Goal: Obtain resource: Obtain resource

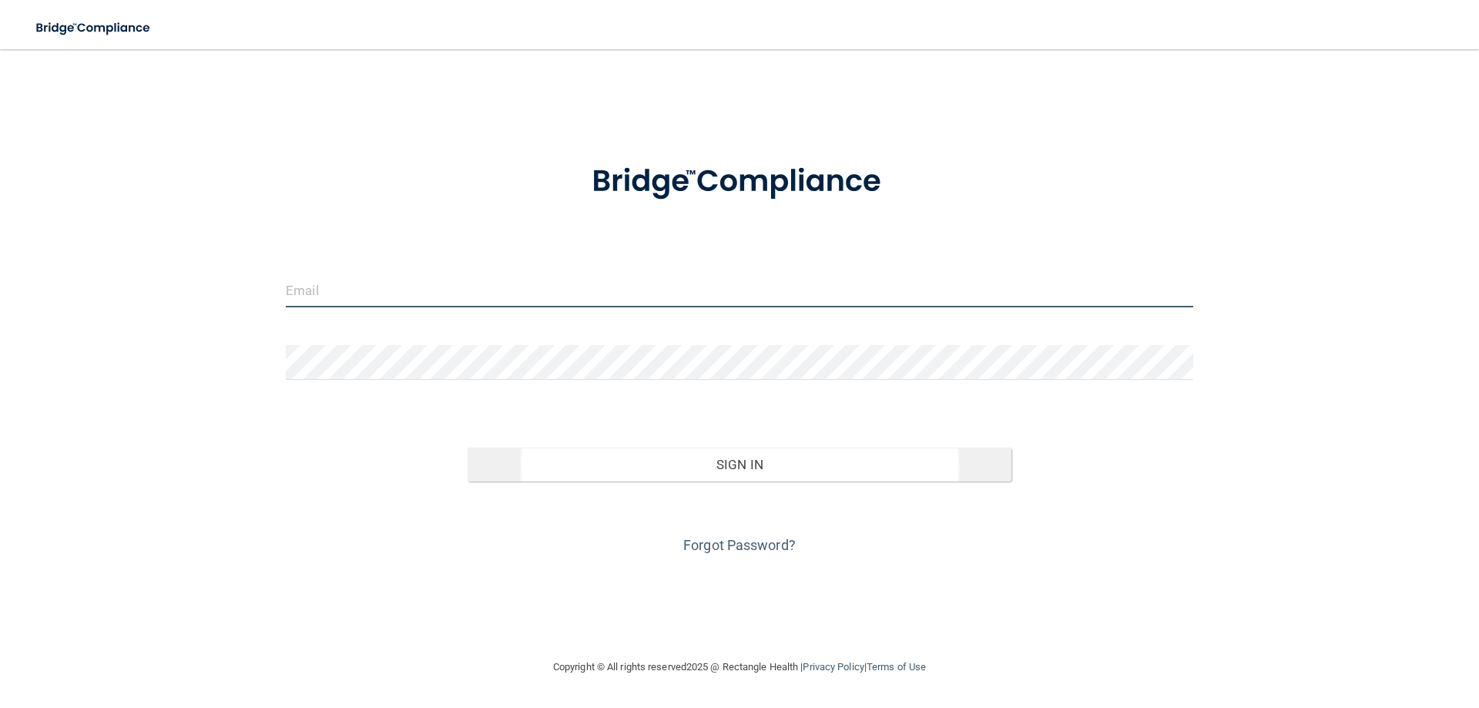
type input "[EMAIL_ADDRESS][DOMAIN_NAME]"
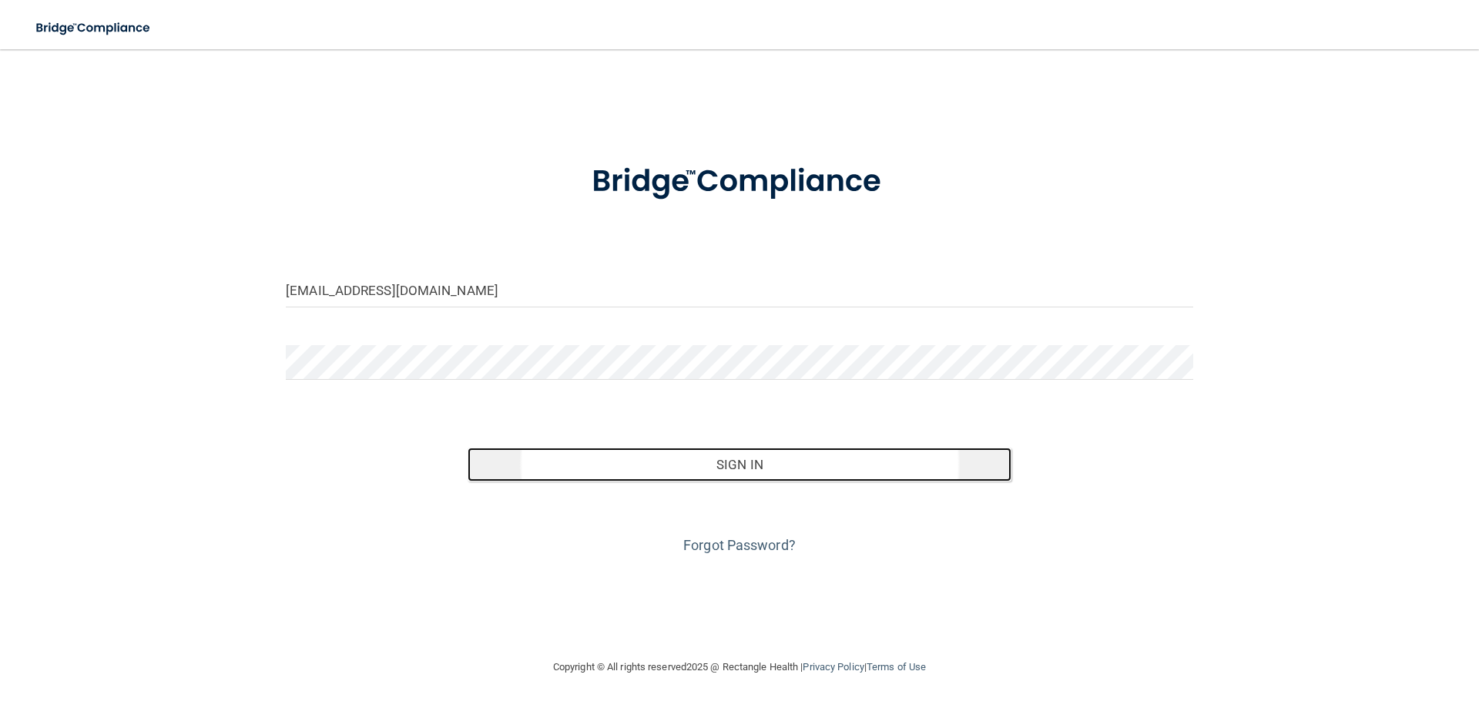
click at [718, 474] on button "Sign In" at bounding box center [740, 464] width 545 height 34
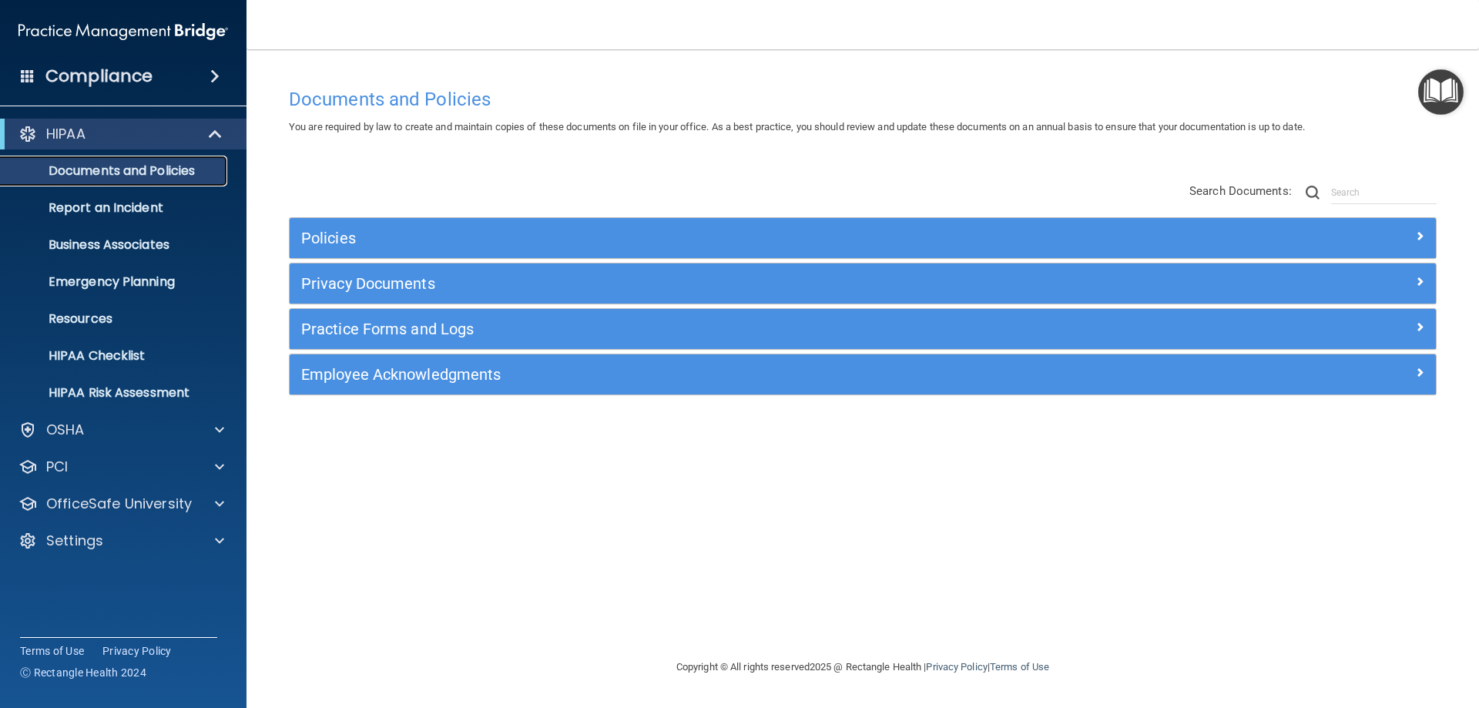
click at [131, 172] on p "Documents and Policies" at bounding box center [115, 170] width 210 height 15
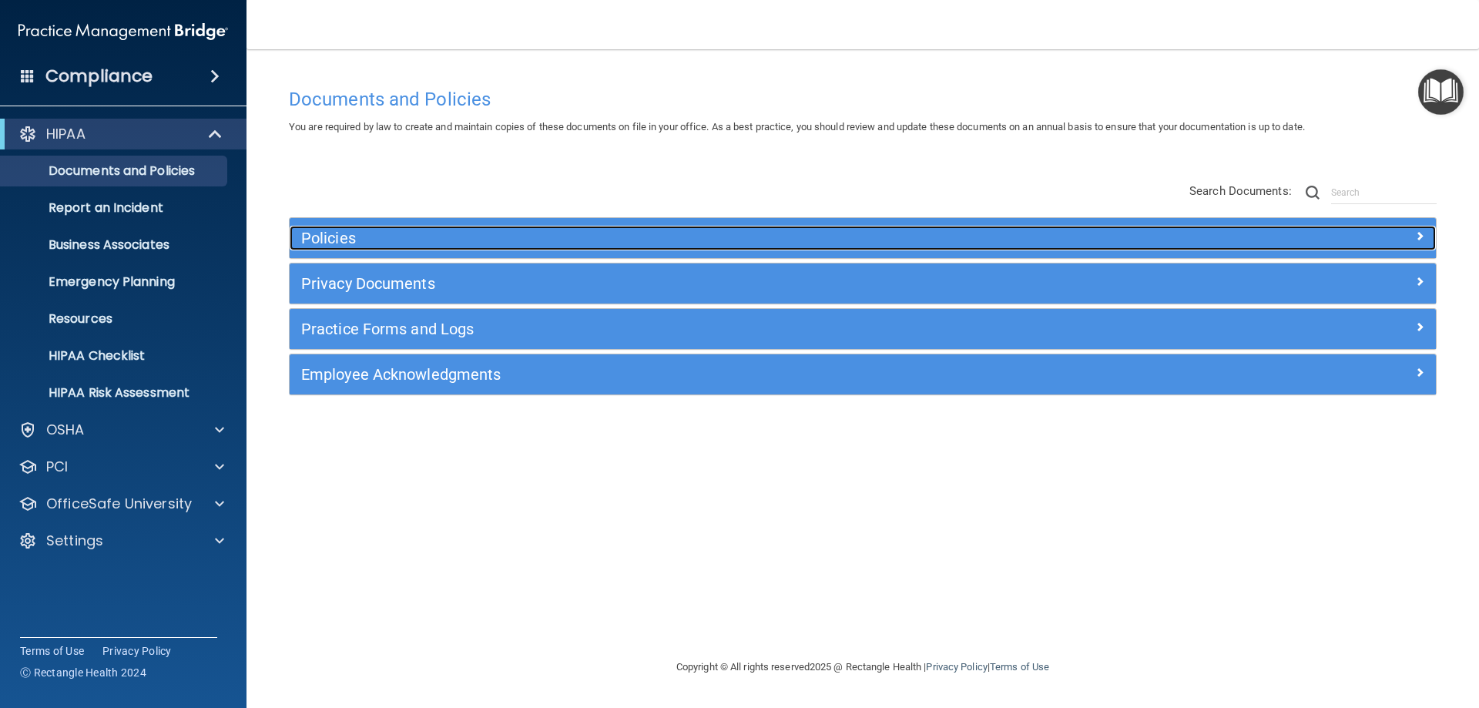
click at [340, 236] on h5 "Policies" at bounding box center [719, 238] width 836 height 17
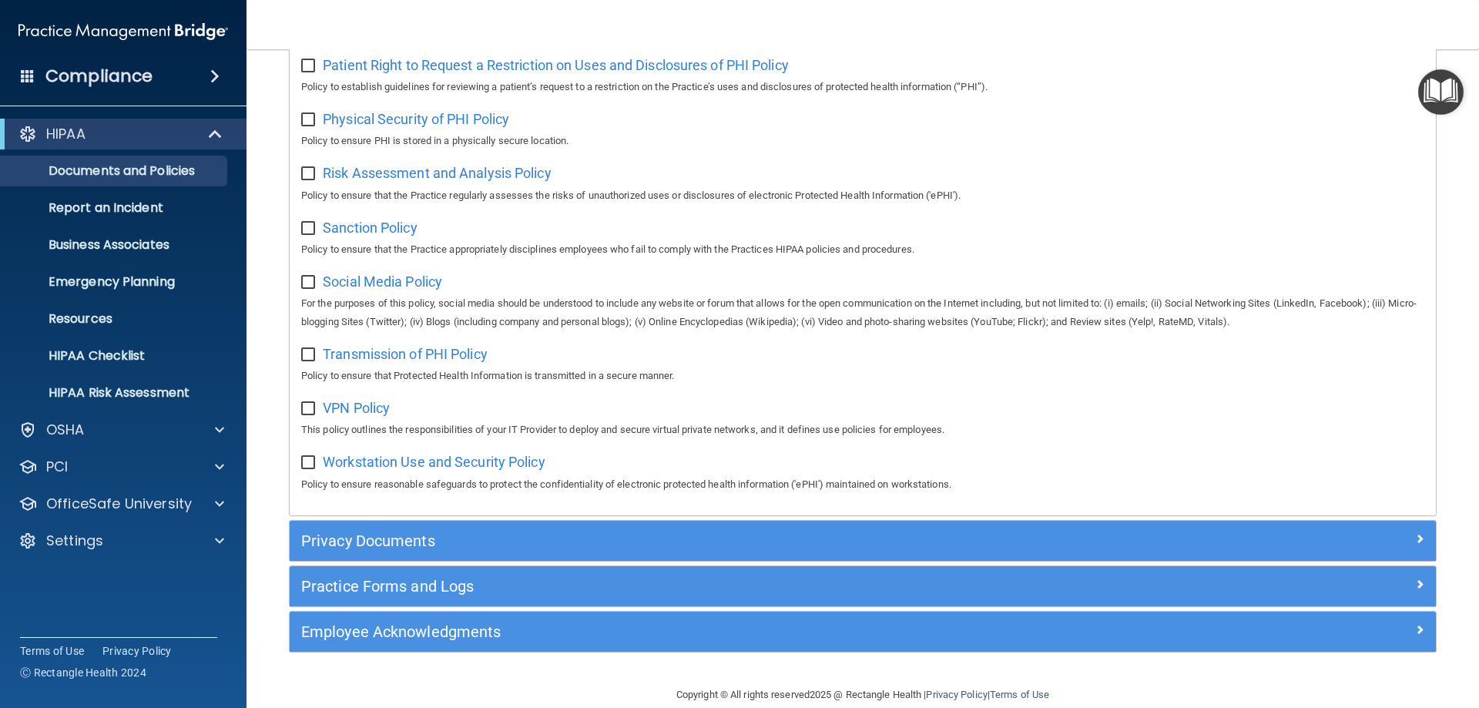
scroll to position [1024, 0]
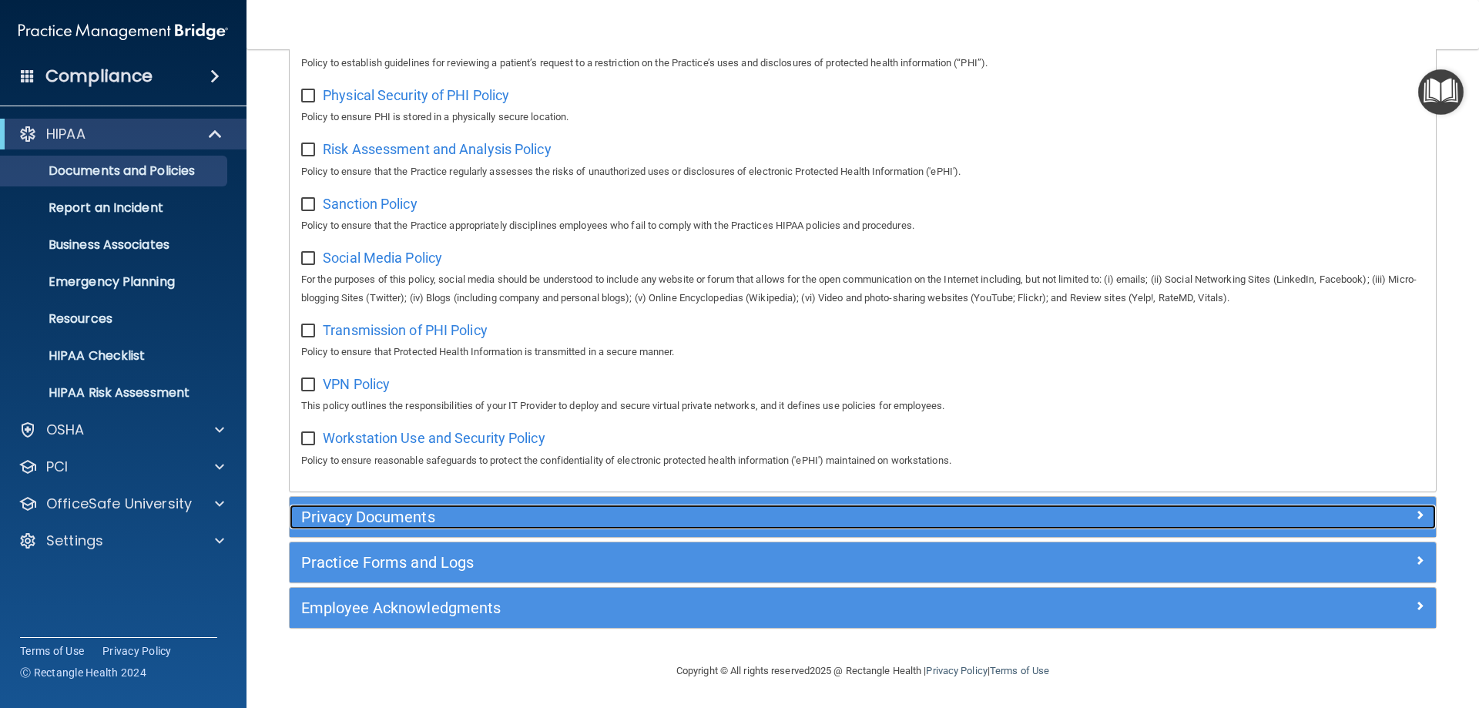
click at [414, 514] on h5 "Privacy Documents" at bounding box center [719, 516] width 836 height 17
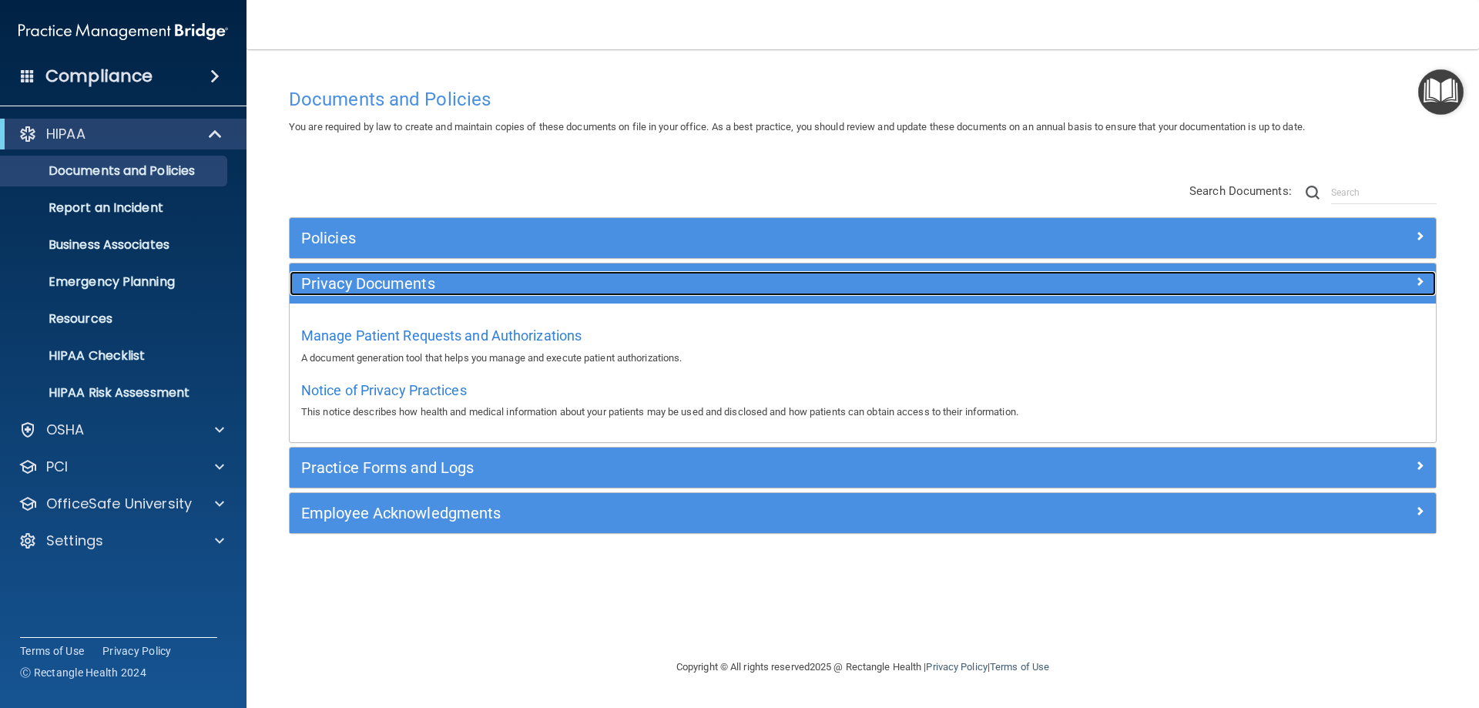
scroll to position [0, 0]
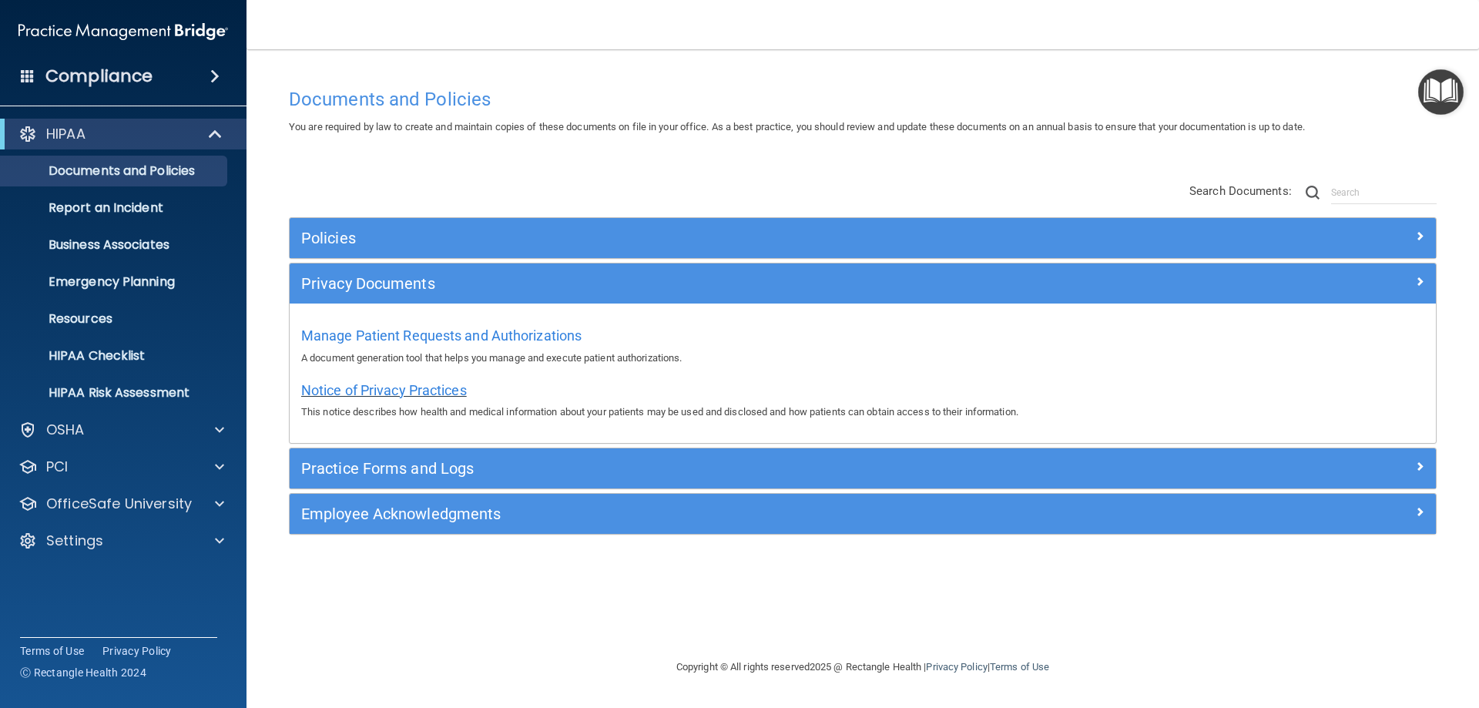
click at [383, 397] on span "Notice of Privacy Practices" at bounding box center [384, 390] width 166 height 16
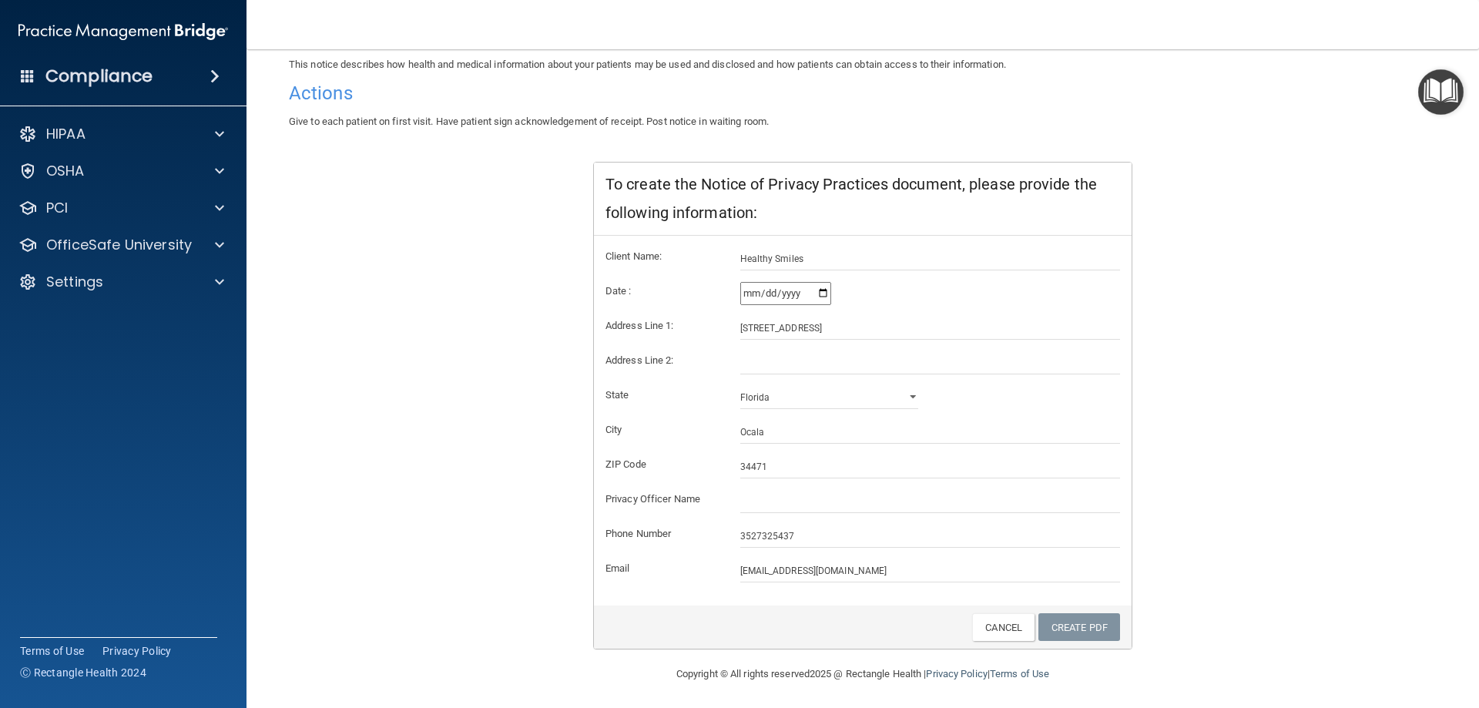
scroll to position [147, 0]
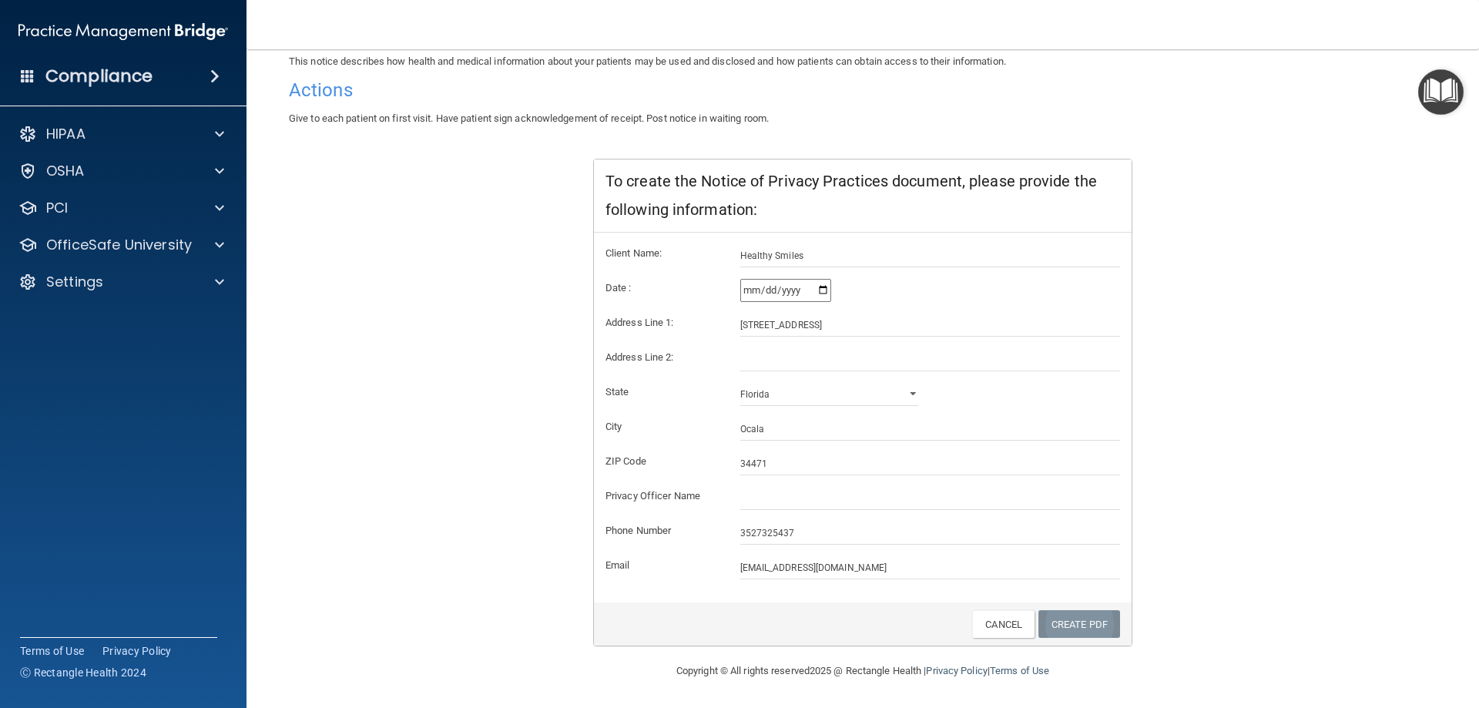
click at [1068, 626] on link "Create PDF" at bounding box center [1079, 624] width 82 height 28
click at [1061, 622] on link "Create PDF" at bounding box center [1079, 624] width 82 height 28
click at [1051, 631] on link "Create PDF" at bounding box center [1079, 624] width 82 height 28
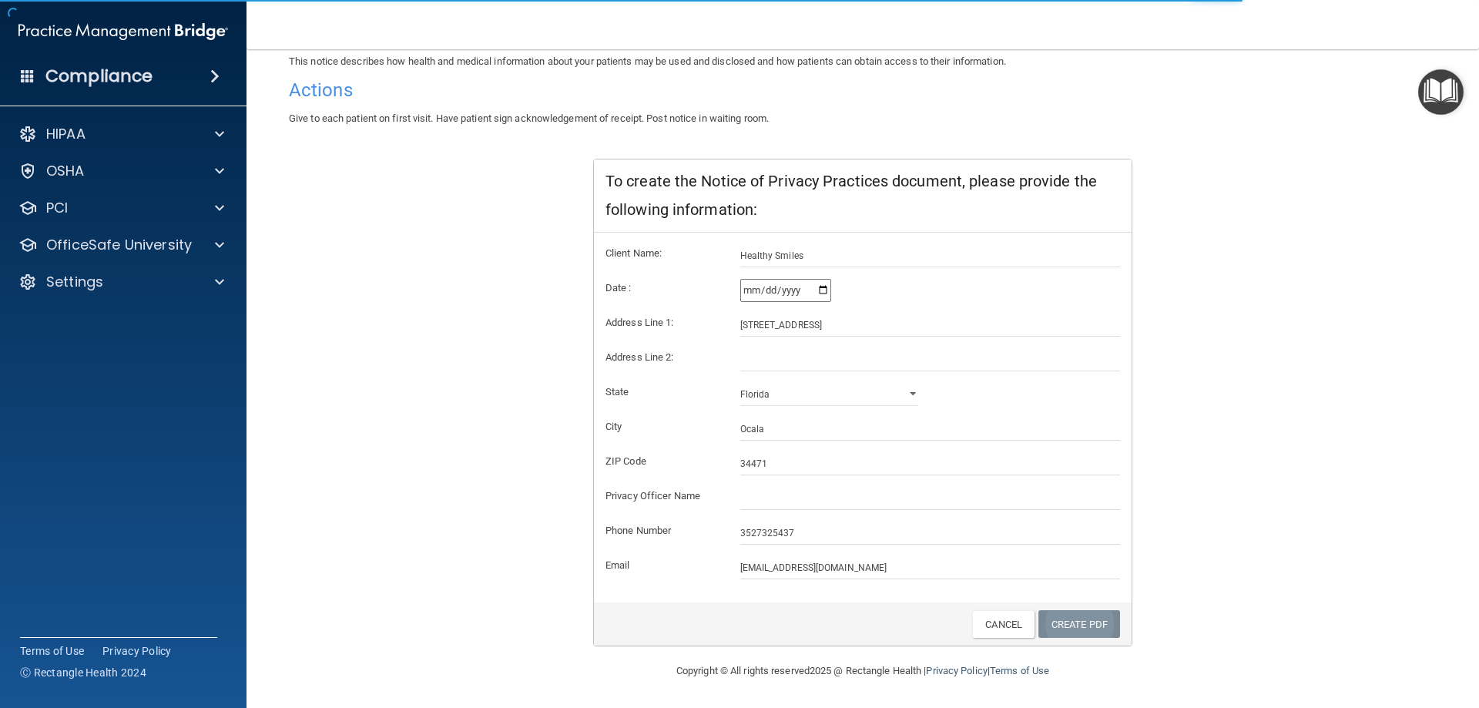
click at [1083, 627] on link "Create PDF" at bounding box center [1079, 624] width 82 height 28
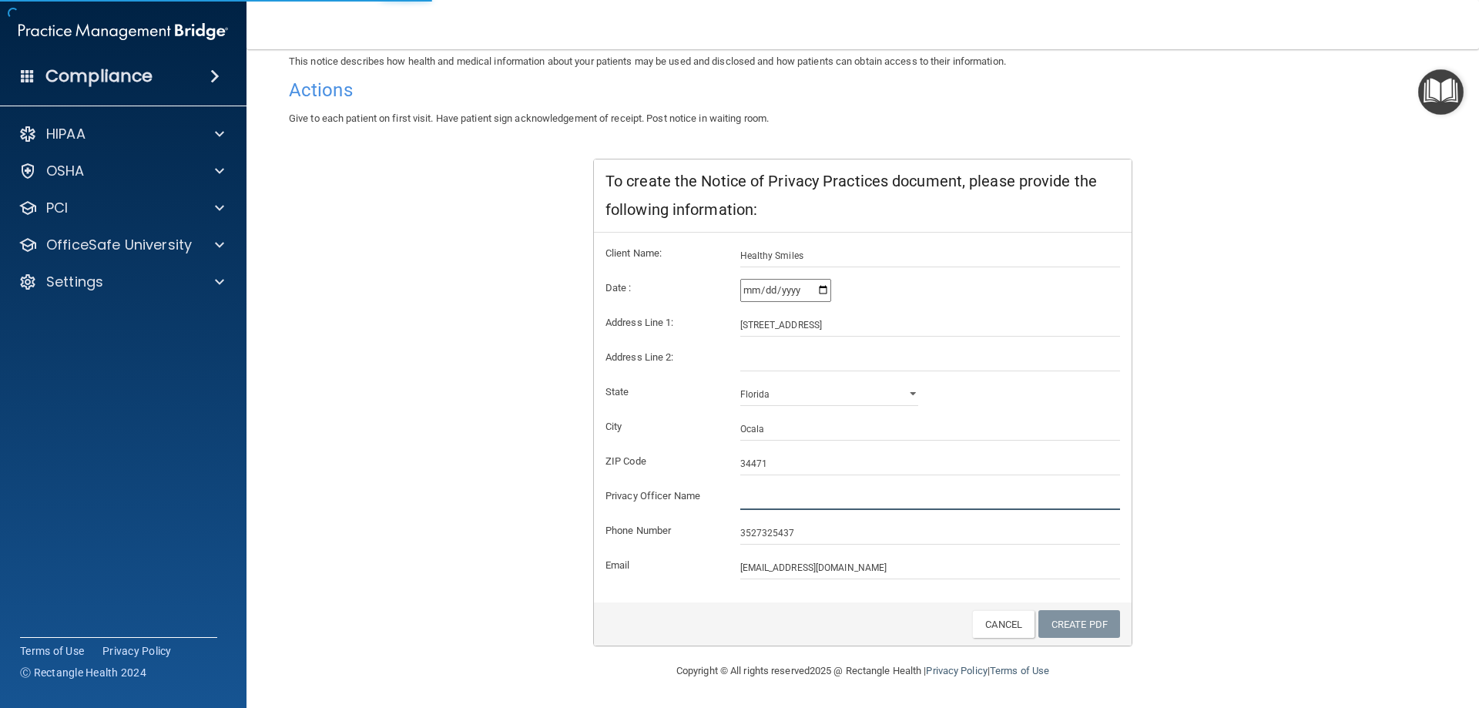
click at [756, 502] on input "text" at bounding box center [930, 498] width 380 height 23
type input "a"
click at [1071, 614] on link "Create PDF" at bounding box center [1079, 624] width 82 height 28
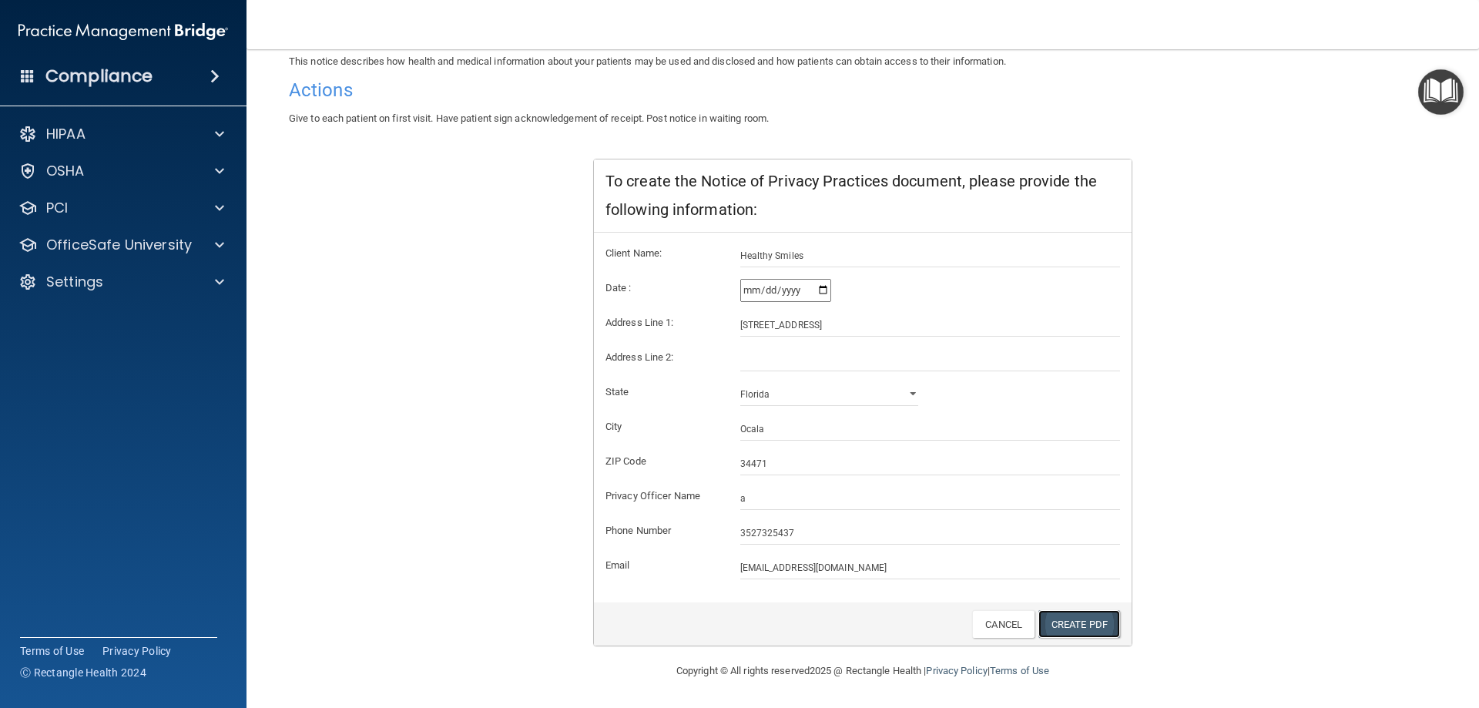
click at [1084, 618] on link "Create PDF" at bounding box center [1079, 624] width 82 height 28
click at [220, 132] on span at bounding box center [219, 134] width 9 height 18
